Goal: Find specific page/section: Find specific page/section

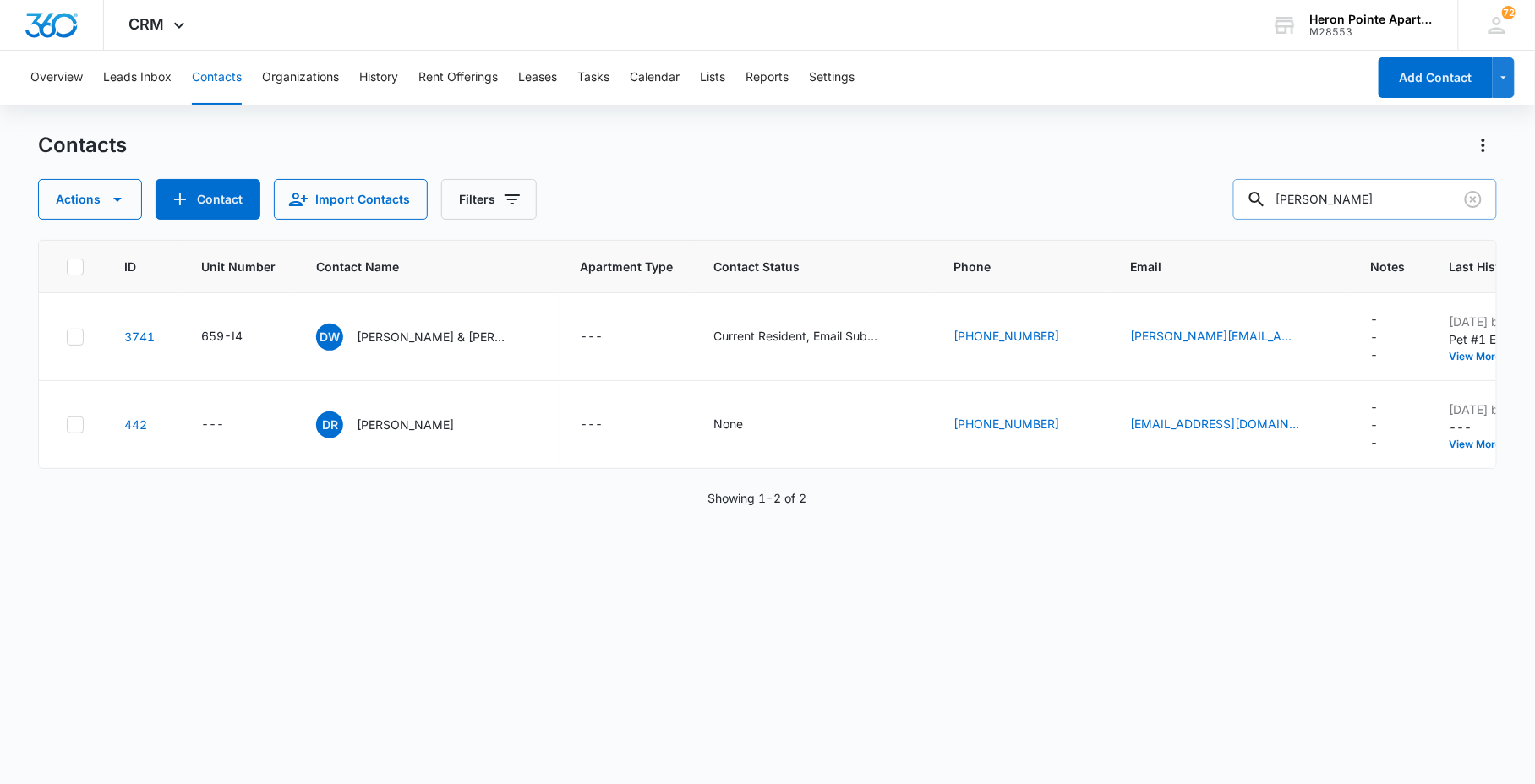
drag, startPoint x: 1400, startPoint y: 203, endPoint x: 1385, endPoint y: 199, distance: 15.5
click at [1385, 199] on input "[PERSON_NAME]" at bounding box center [1365, 200] width 263 height 41
click at [928, 175] on div "Contacts Actions Contact Import Contacts Filters [PERSON_NAME]" at bounding box center [767, 175] width 1458 height 88
type input "[PERSON_NAME]"
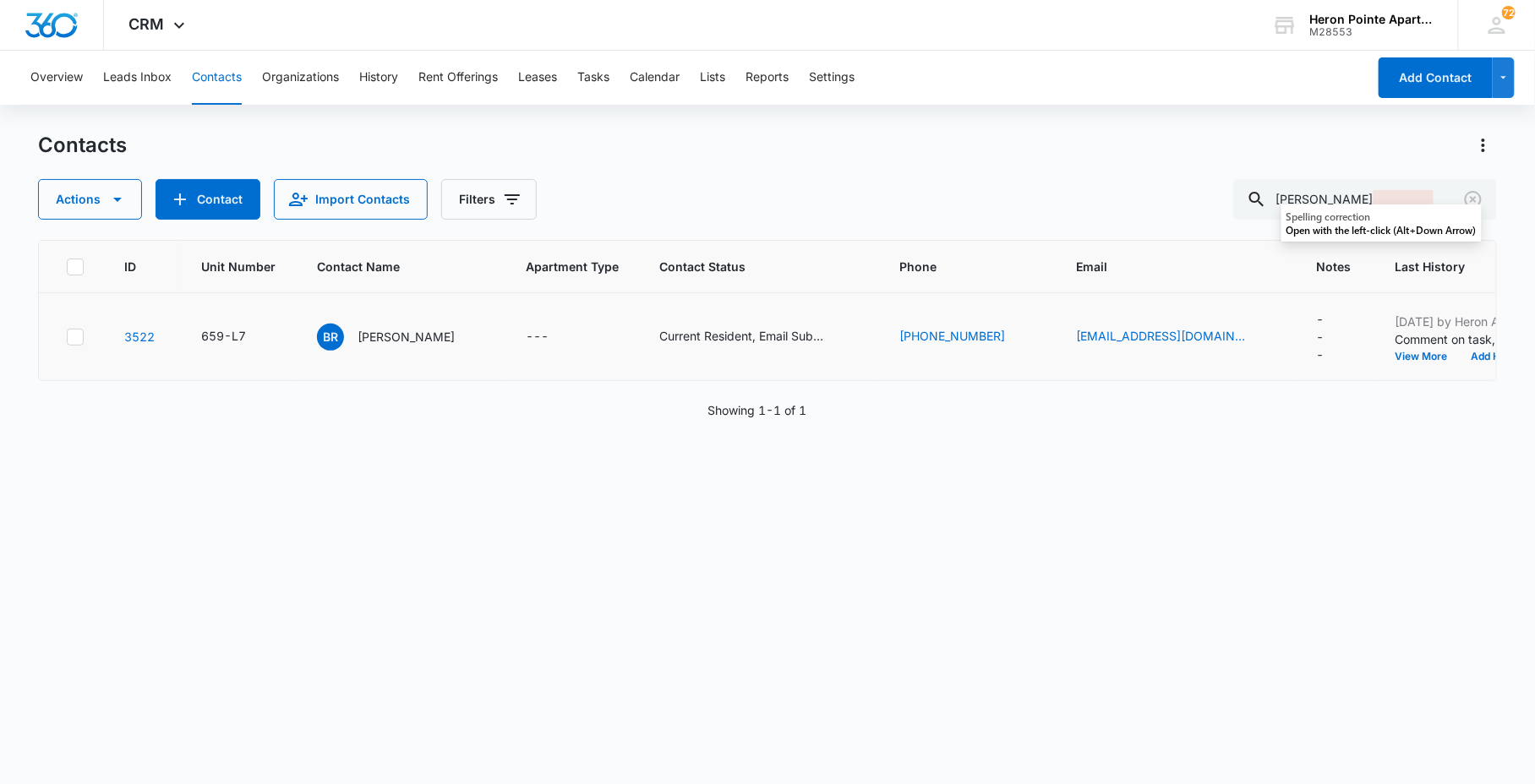
click at [149, 326] on td "3522" at bounding box center [142, 337] width 77 height 88
click at [140, 334] on link "3522" at bounding box center [140, 337] width 30 height 14
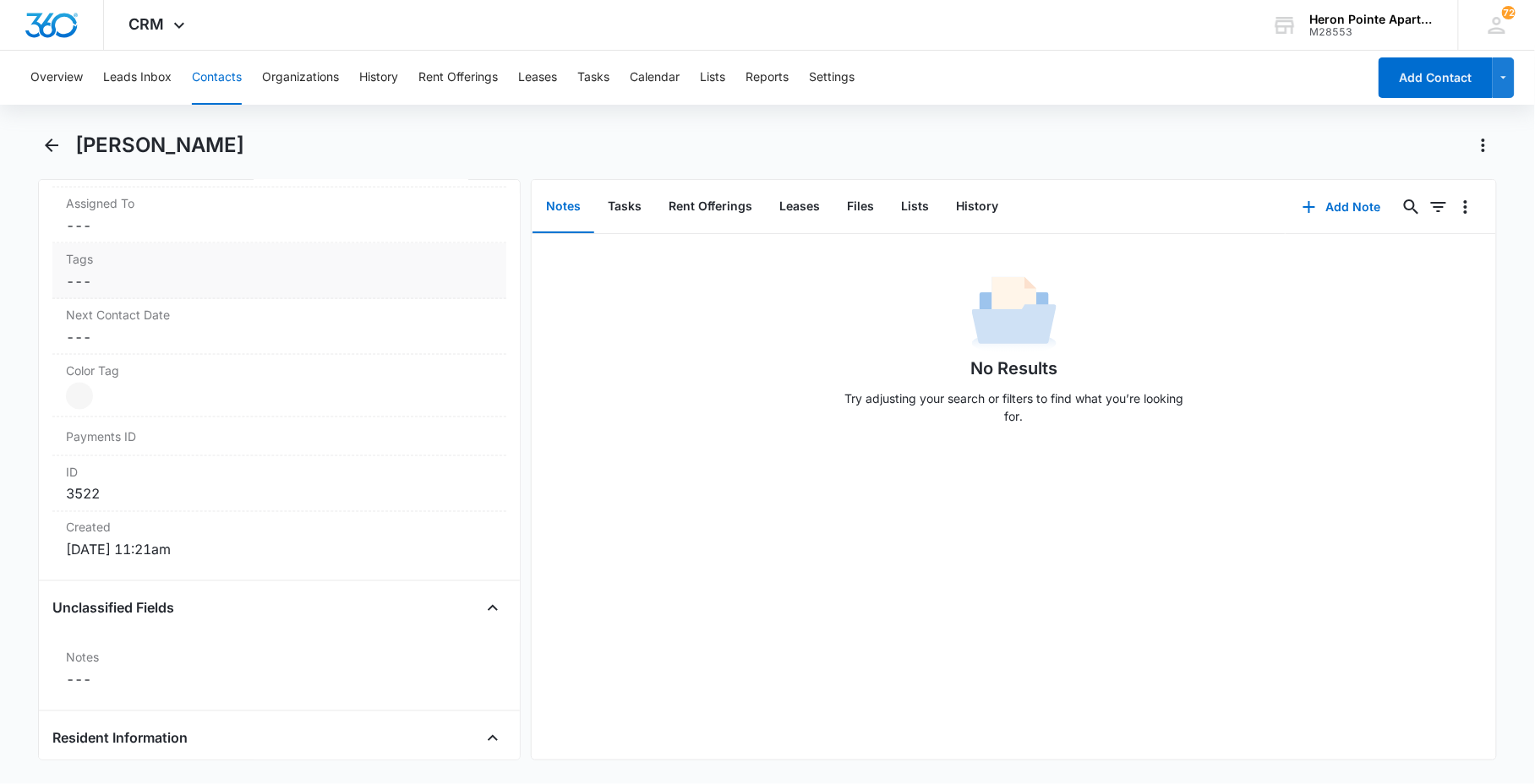
scroll to position [1220, 0]
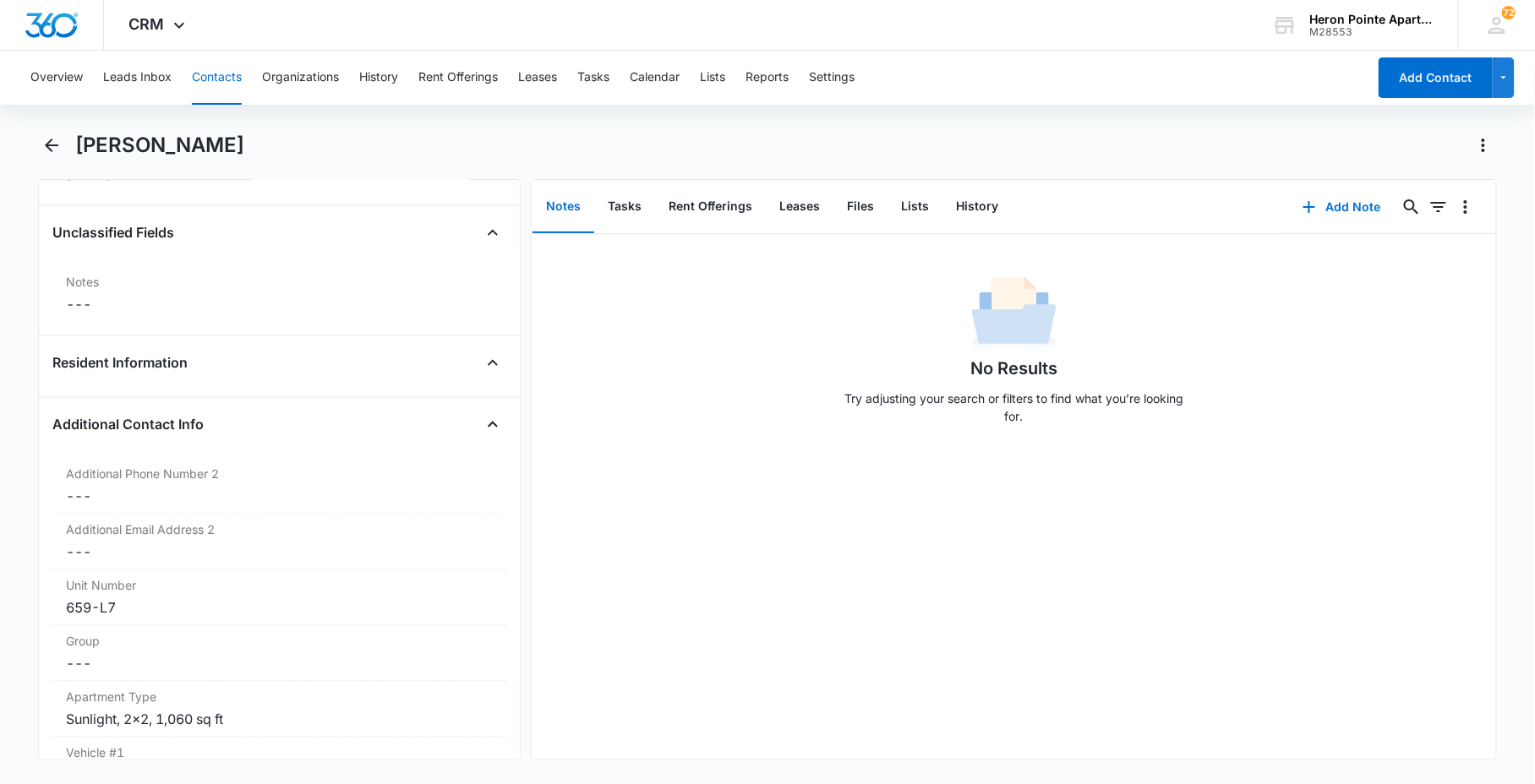
click at [209, 82] on button "Contacts" at bounding box center [217, 77] width 50 height 54
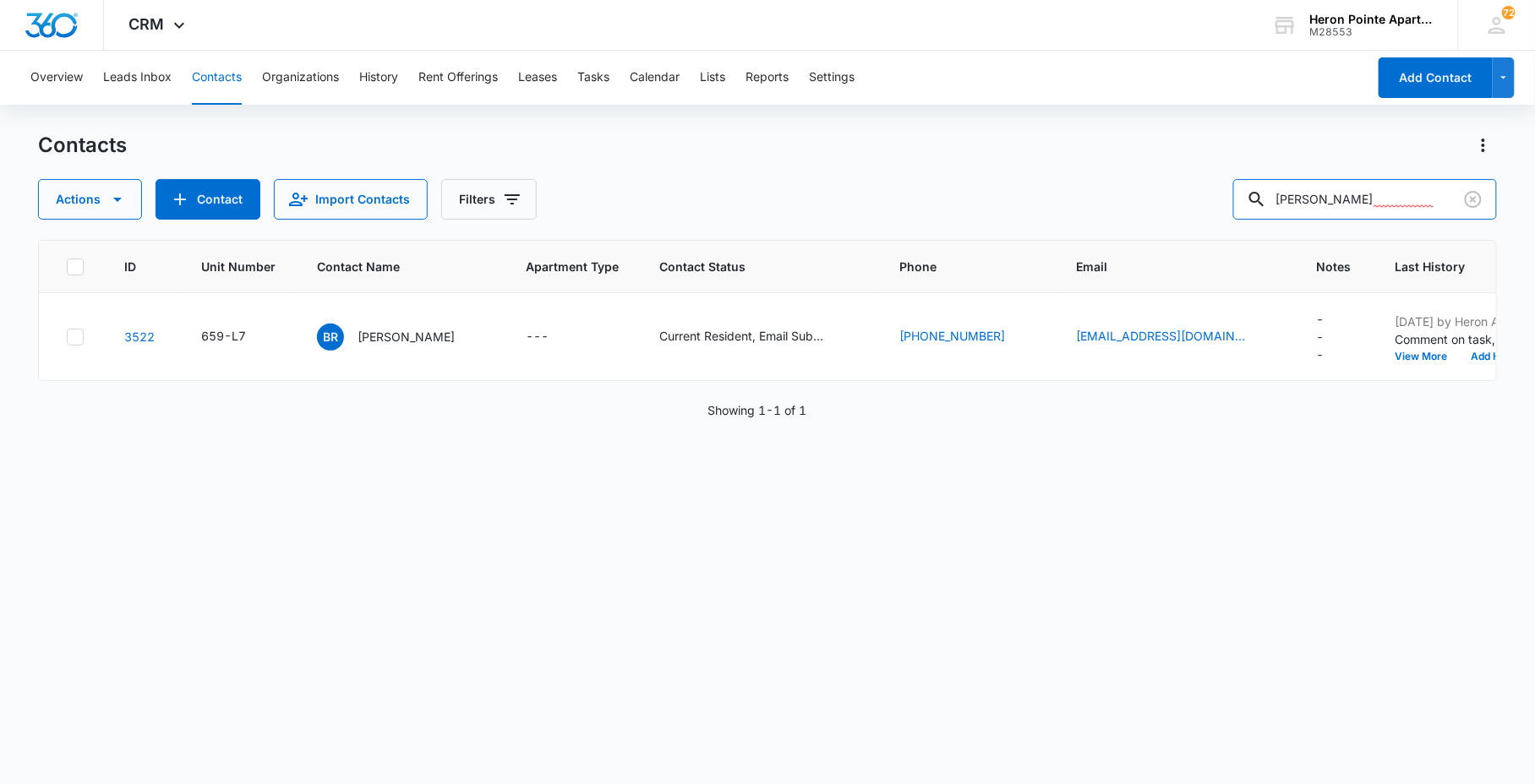
drag, startPoint x: 1396, startPoint y: 195, endPoint x: 1219, endPoint y: 205, distance: 177.3
click at [1282, 209] on div "[PERSON_NAME]" at bounding box center [1365, 200] width 263 height 41
type input "[PERSON_NAME]"
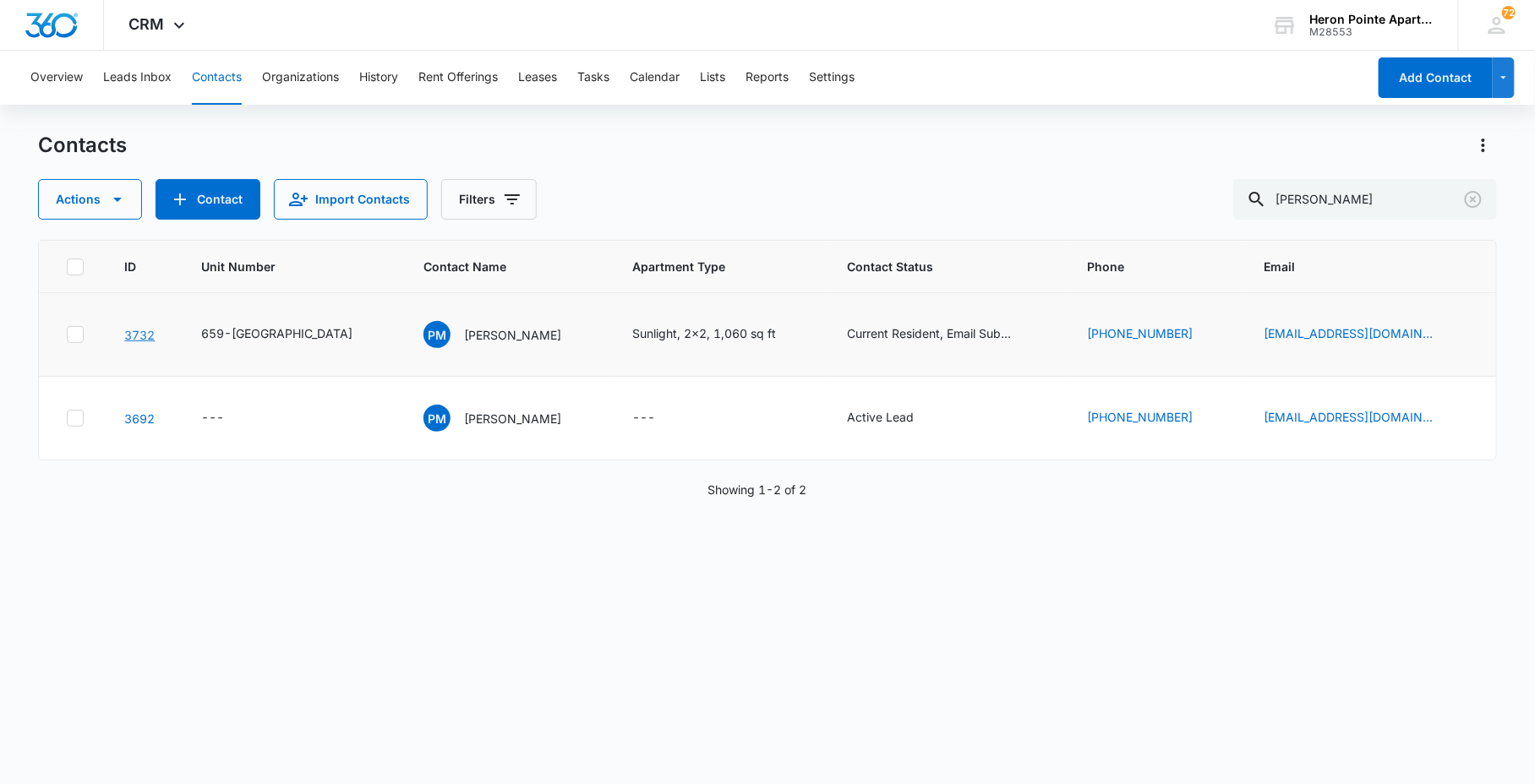
drag, startPoint x: 149, startPoint y: 335, endPoint x: 172, endPoint y: 373, distance: 44.4
click at [149, 335] on link "3732" at bounding box center [140, 335] width 30 height 14
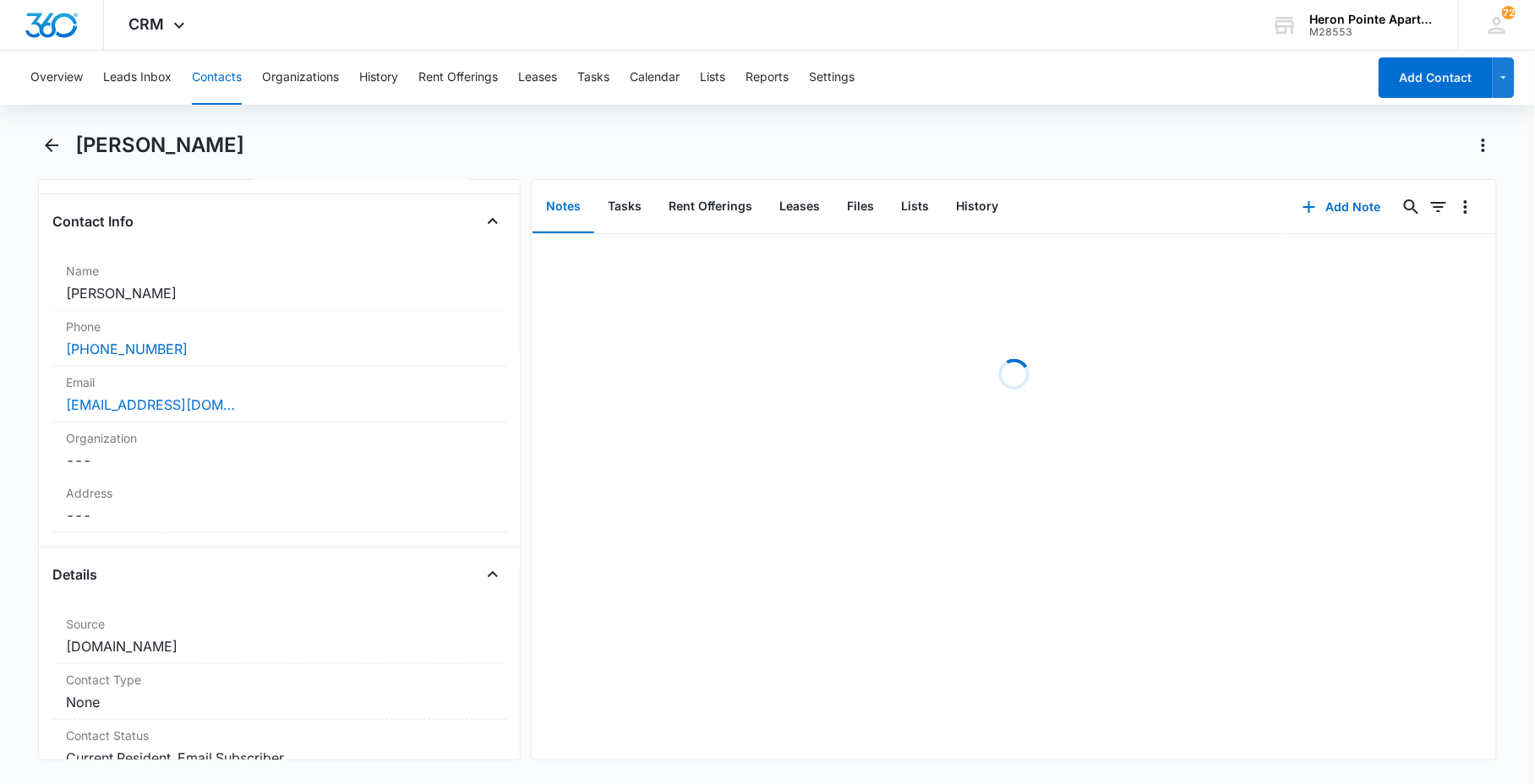
scroll to position [563, 0]
